Goal: Task Accomplishment & Management: Manage account settings

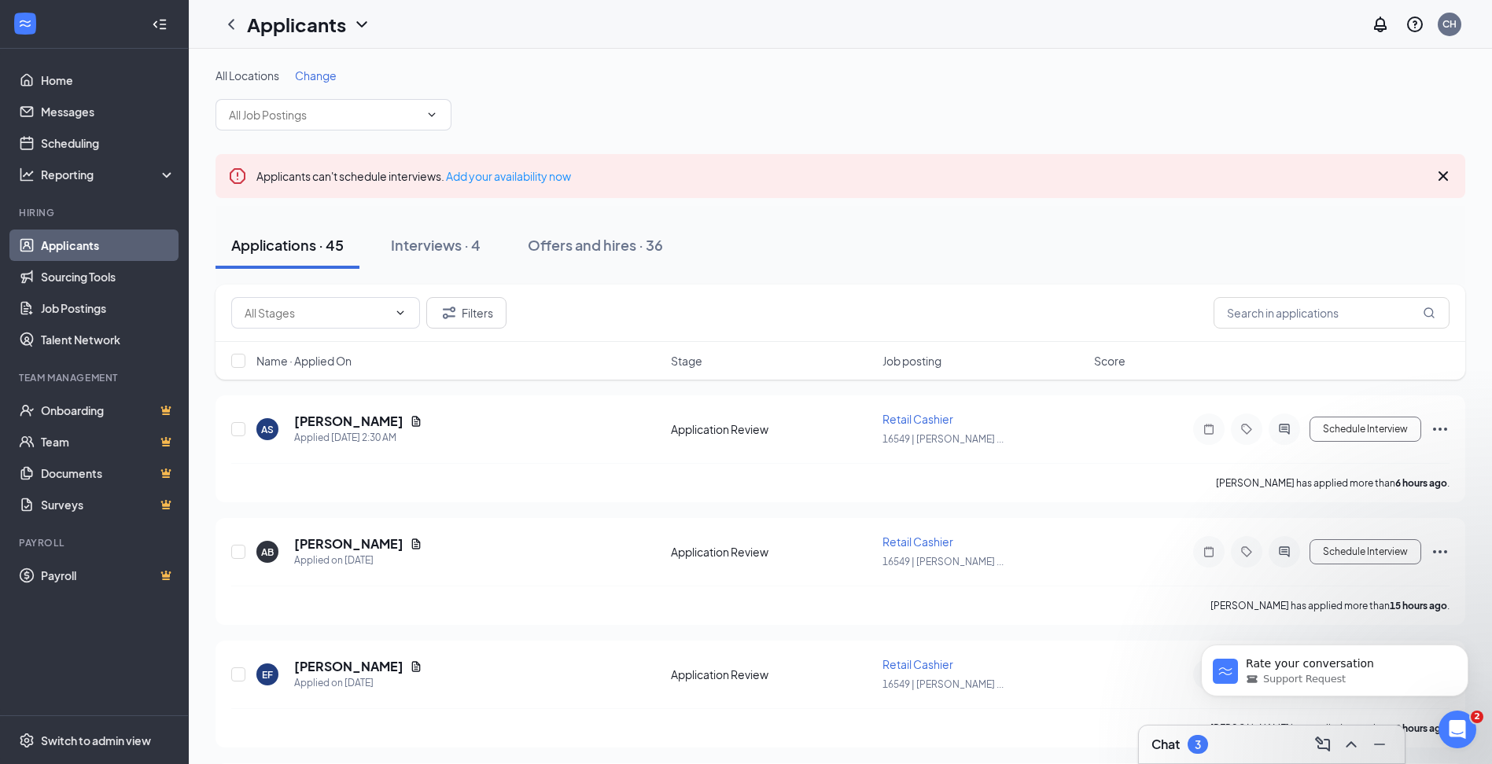
click at [1173, 741] on h3 "Chat" at bounding box center [1165, 744] width 28 height 17
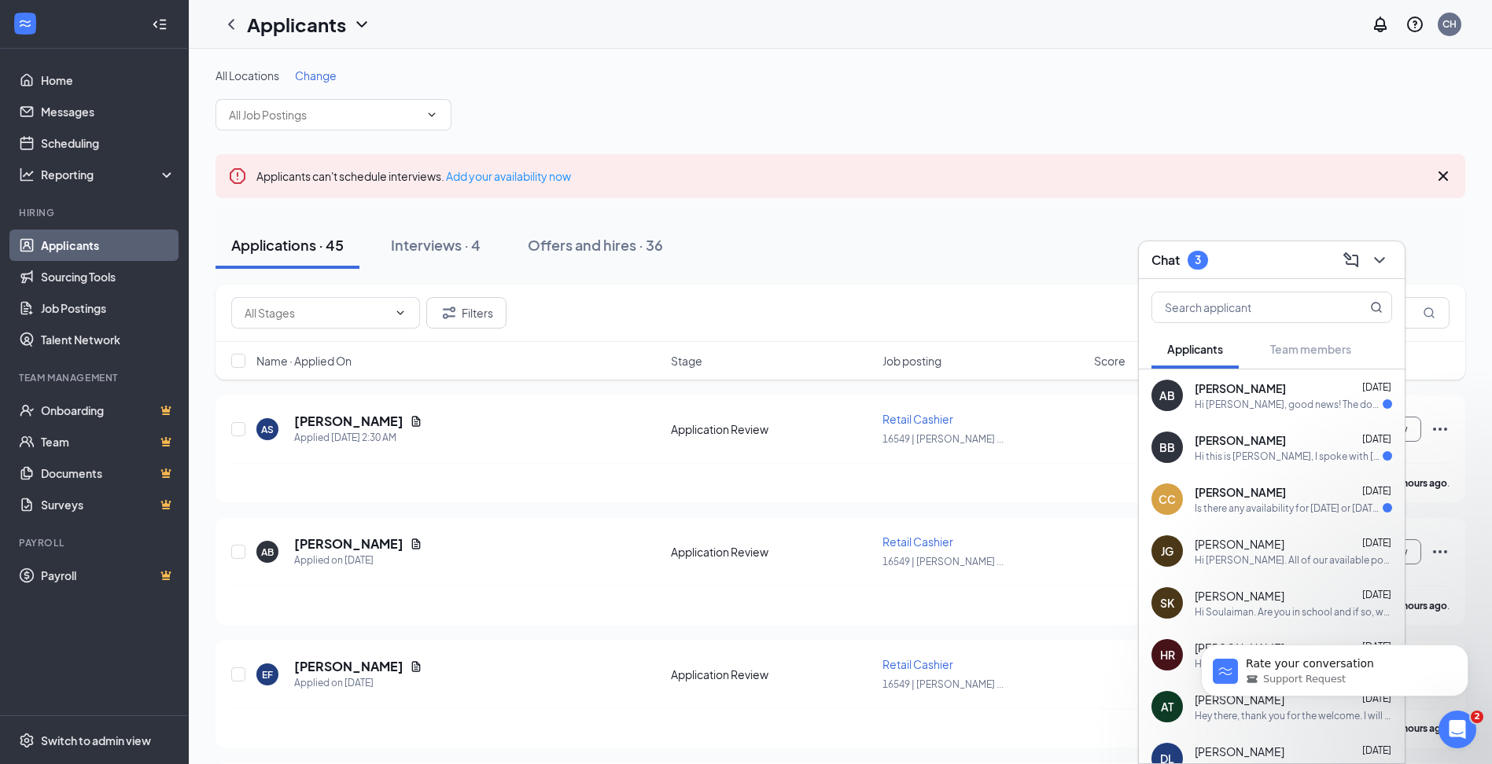
click at [1286, 436] on span "[PERSON_NAME]" at bounding box center [1239, 440] width 91 height 16
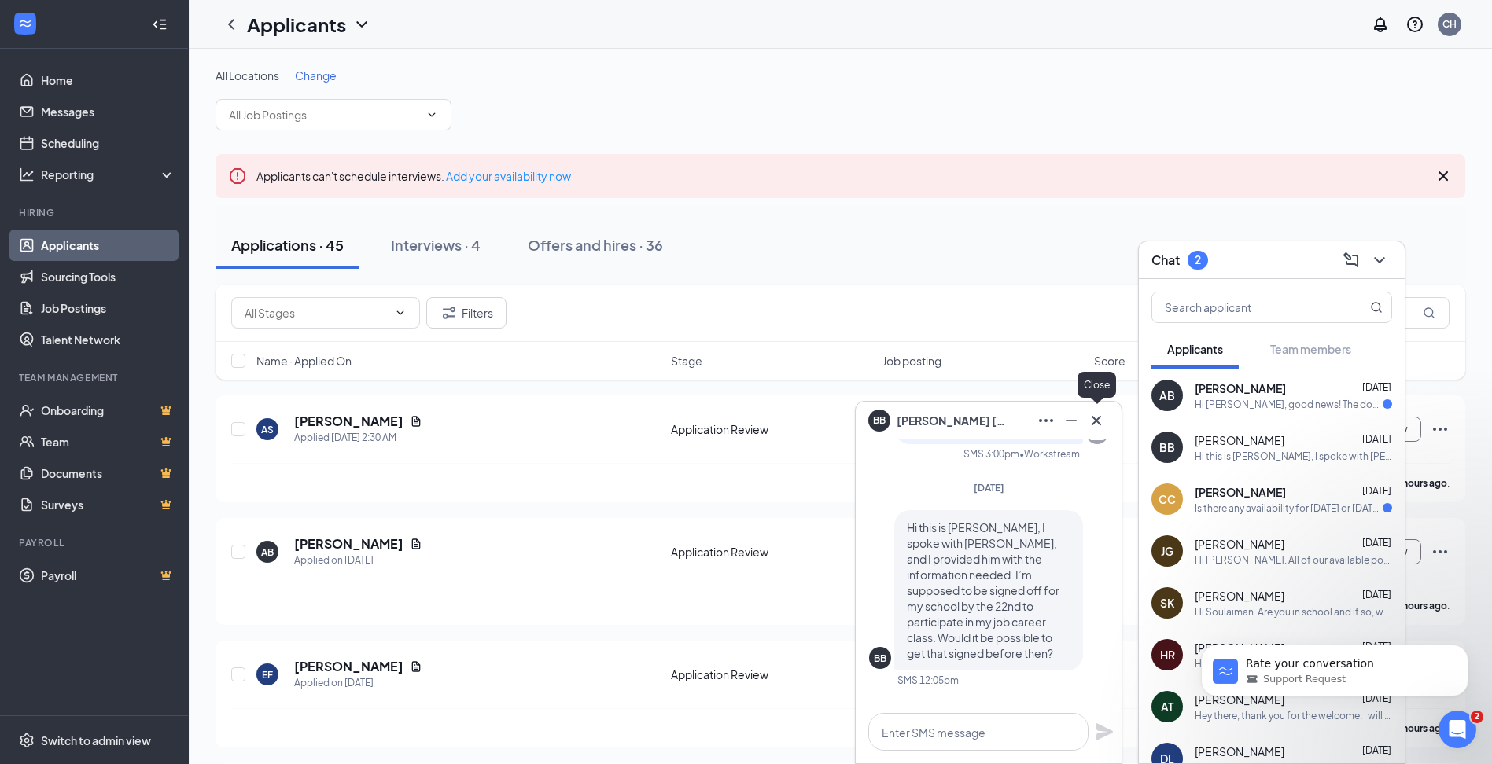
click at [1091, 425] on icon "Cross" at bounding box center [1096, 420] width 19 height 19
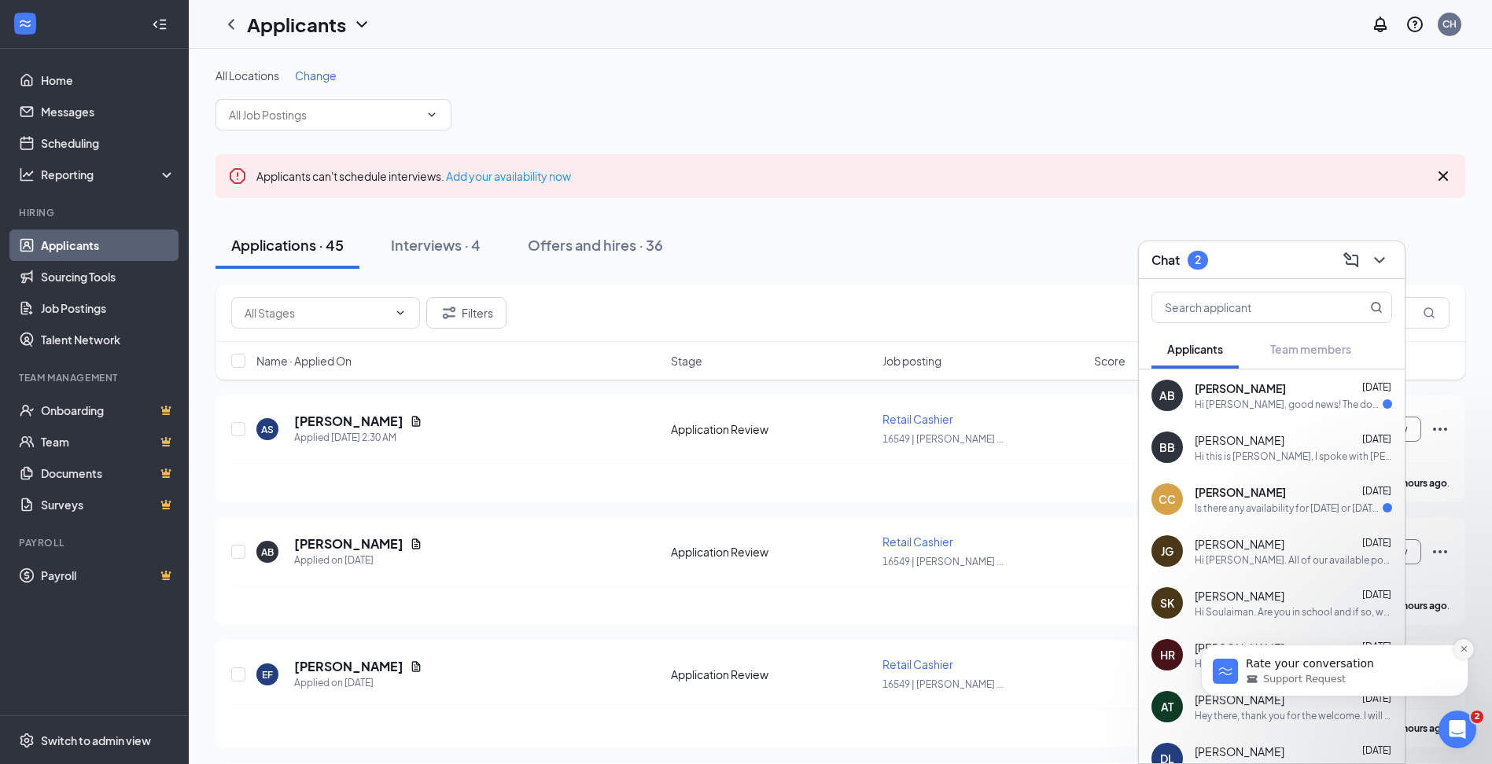
click at [1461, 646] on icon "Dismiss notification" at bounding box center [1463, 649] width 9 height 9
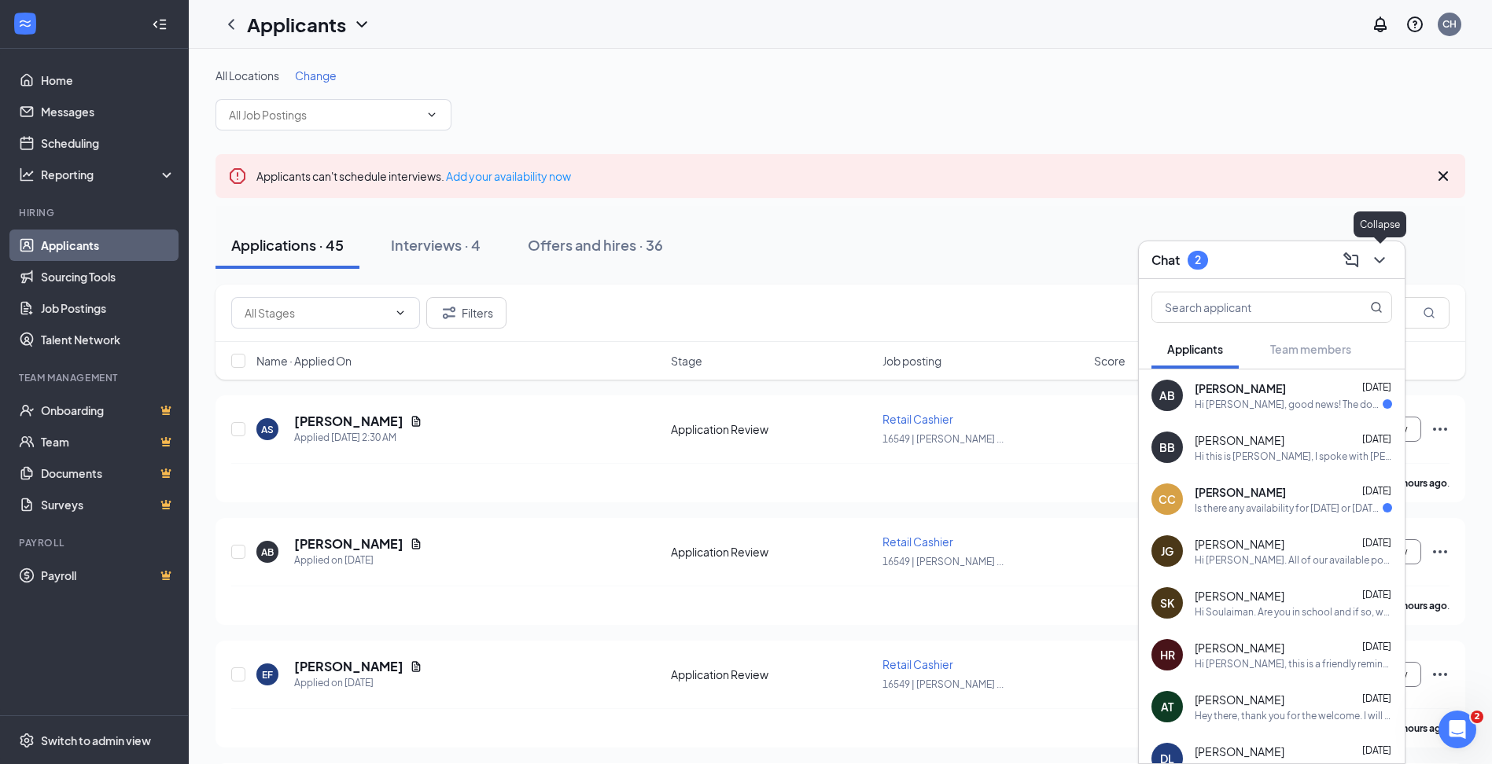
click at [1381, 268] on icon "ChevronDown" at bounding box center [1379, 260] width 19 height 19
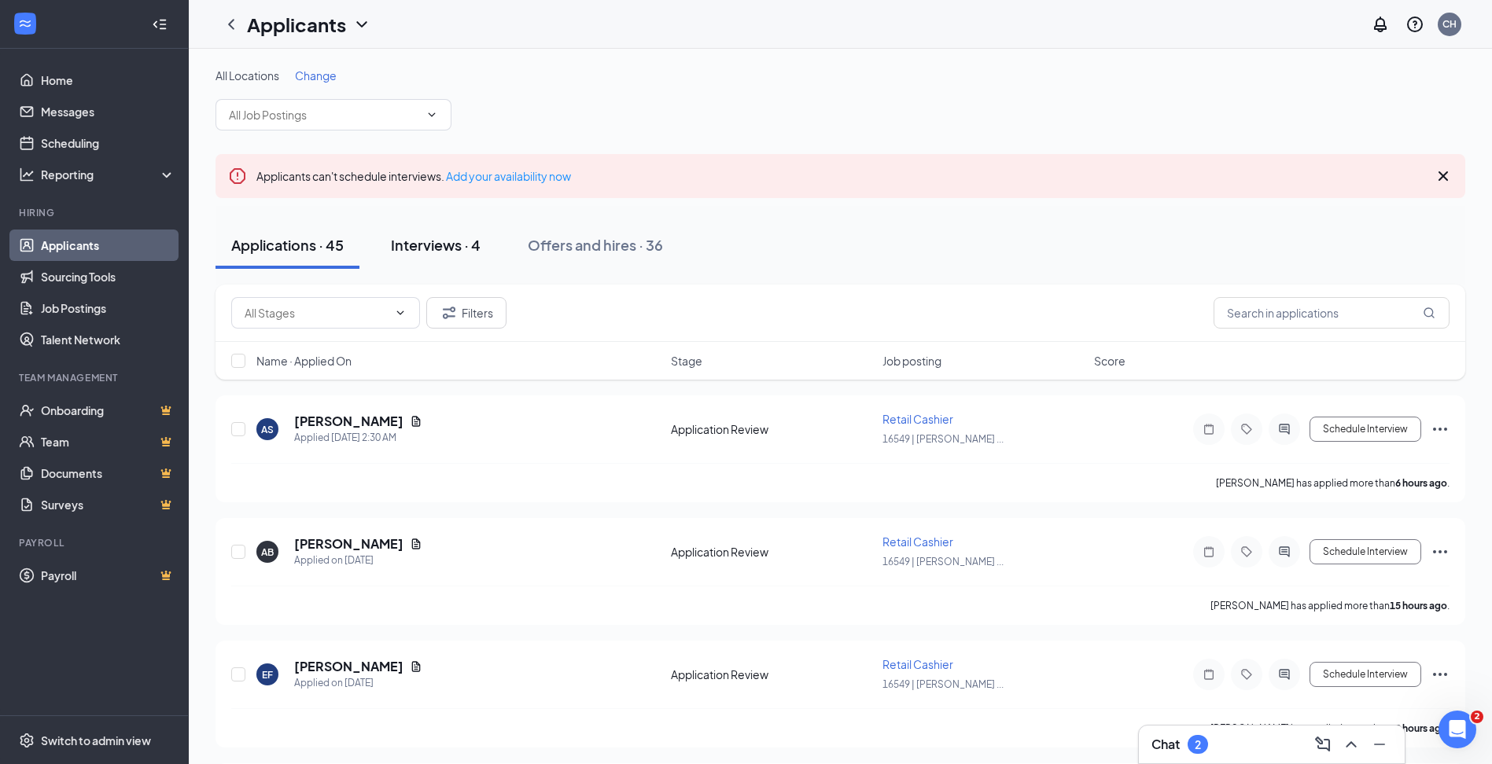
click at [457, 252] on div "Interviews · 4" at bounding box center [436, 245] width 90 height 20
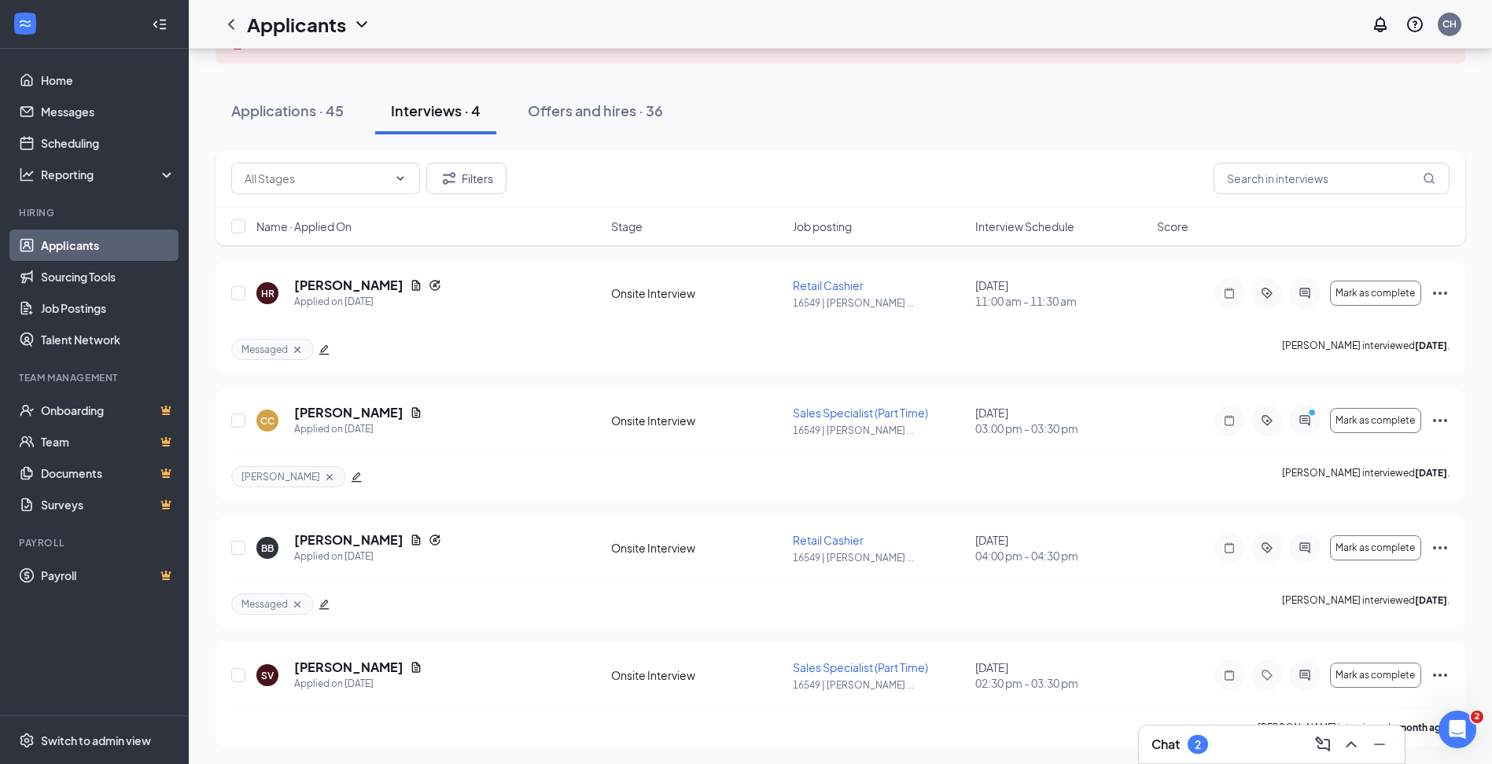
scroll to position [136, 0]
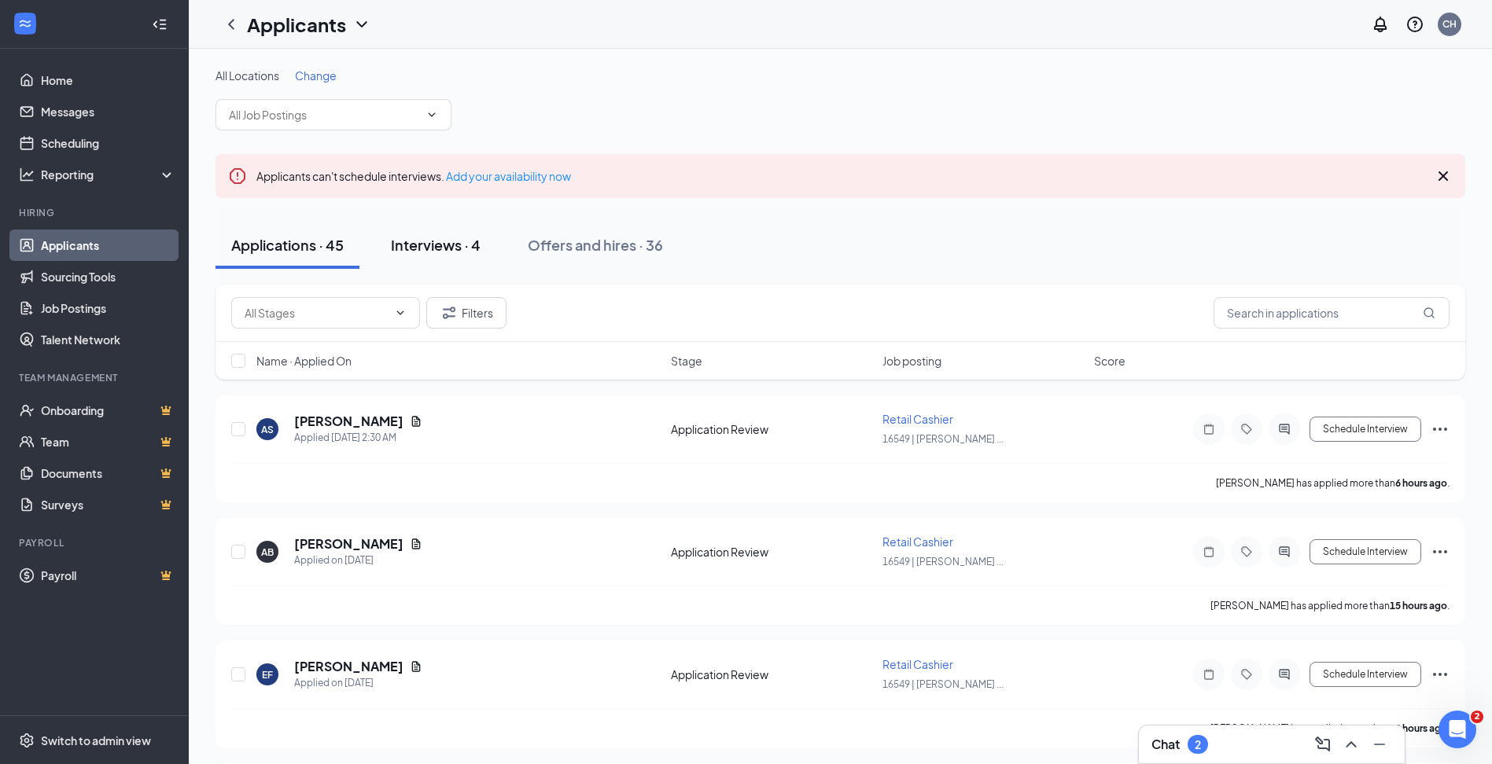
click at [437, 252] on div "Interviews · 4" at bounding box center [436, 245] width 90 height 20
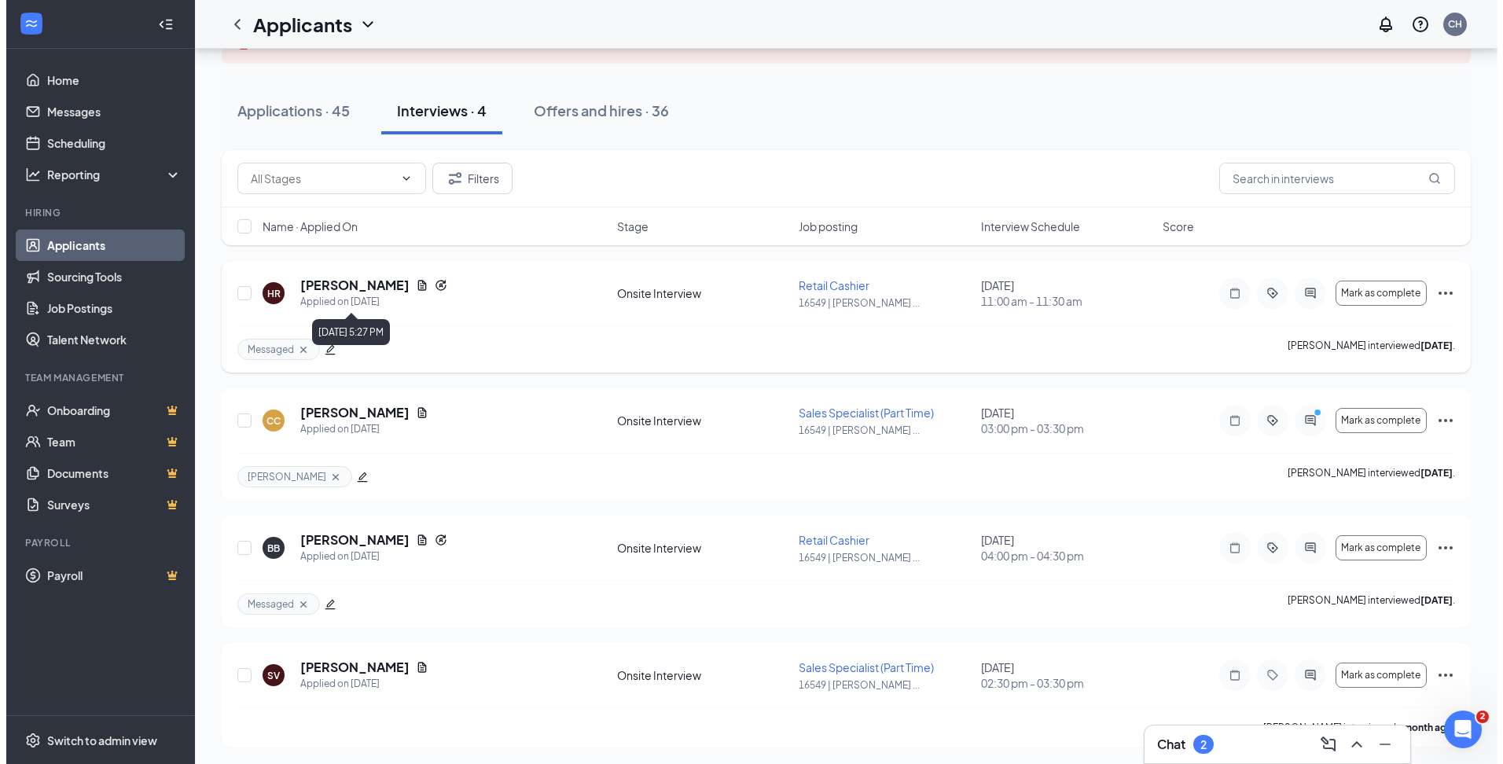
scroll to position [136, 0]
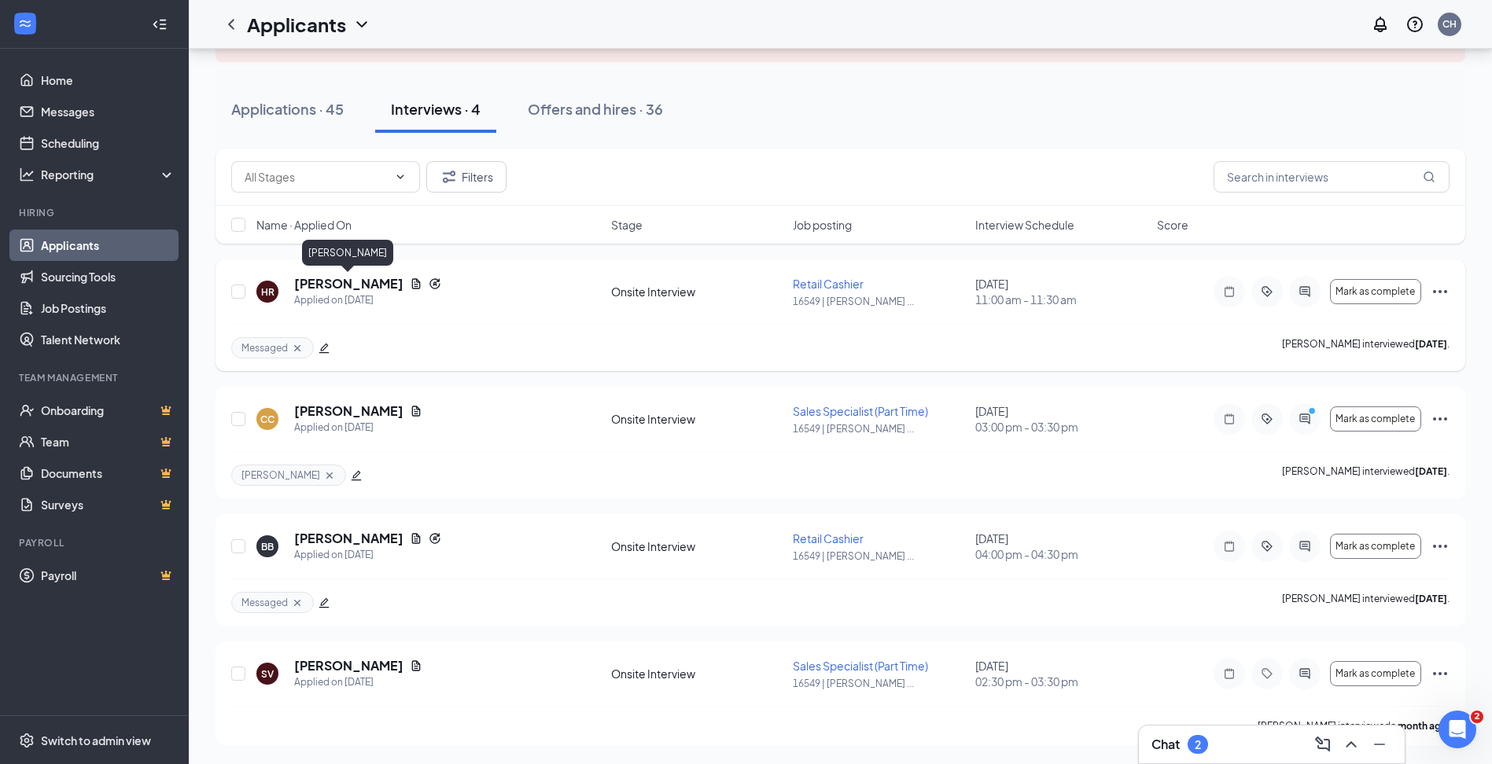
click at [362, 282] on h5 "[PERSON_NAME]" at bounding box center [348, 283] width 109 height 17
